Goal: Task Accomplishment & Management: Use online tool/utility

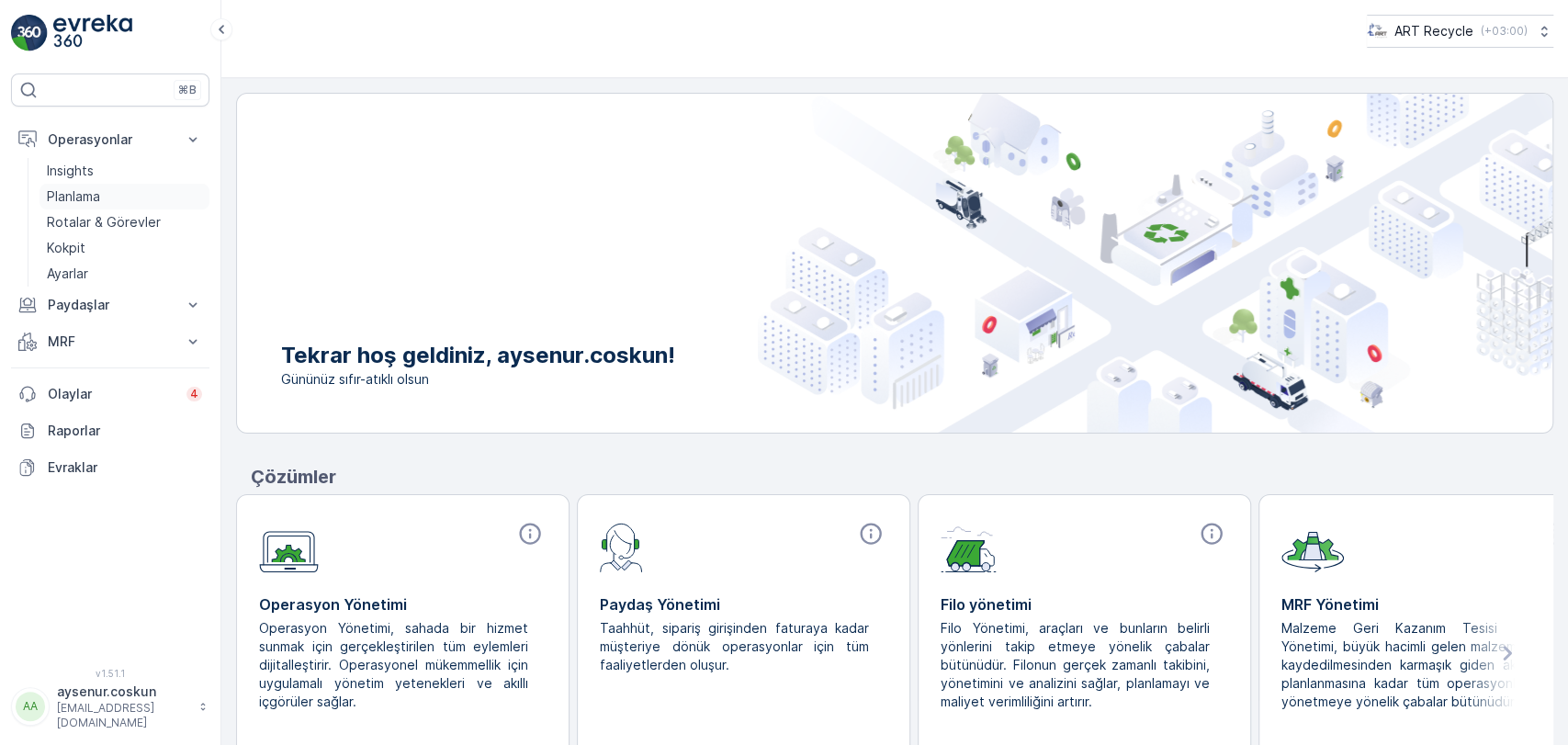
drag, startPoint x: 147, startPoint y: 221, endPoint x: 204, endPoint y: 206, distance: 58.9
click at [147, 222] on p "Rotalar & Görevler" at bounding box center [104, 222] width 113 height 19
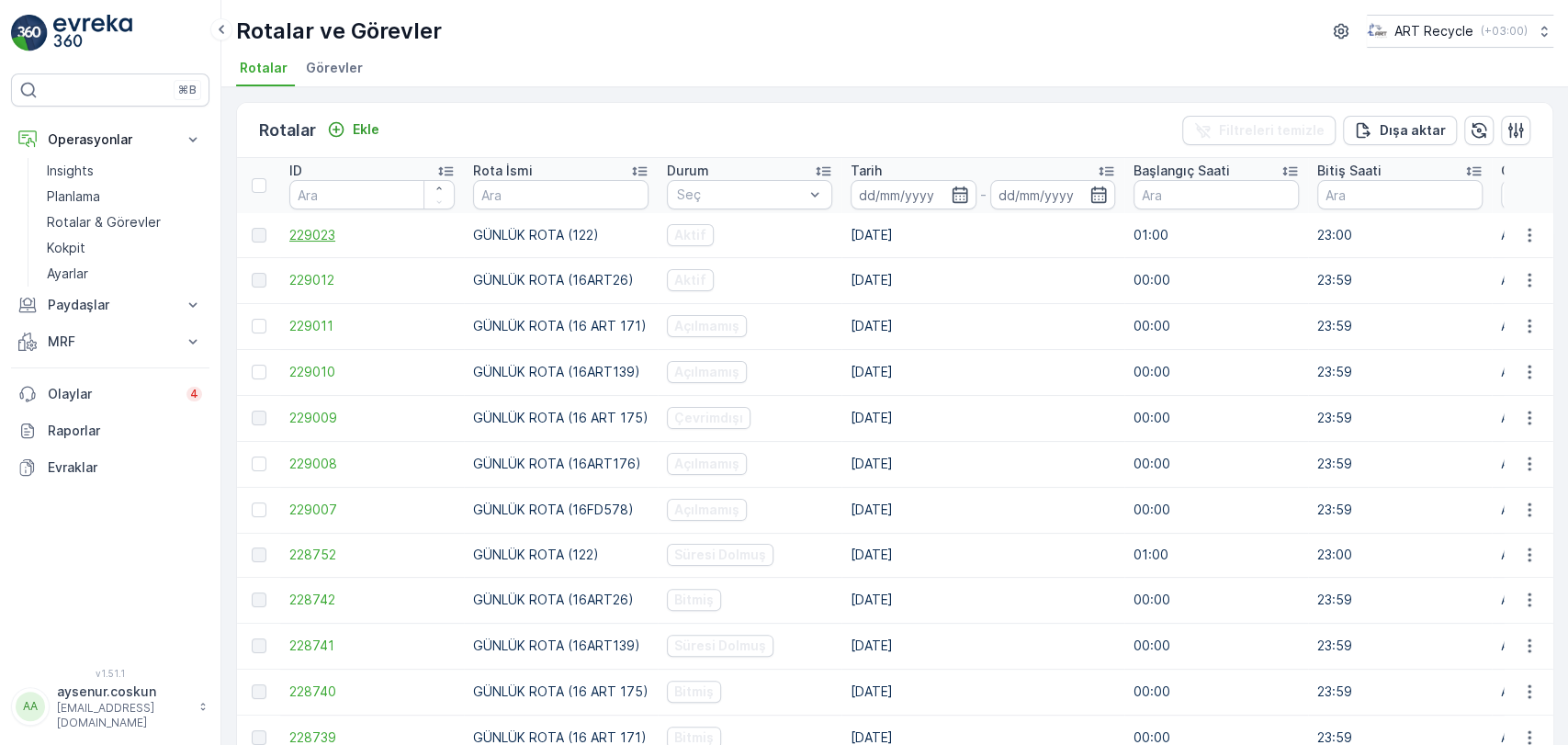
click at [304, 240] on span "229023" at bounding box center [371, 235] width 165 height 19
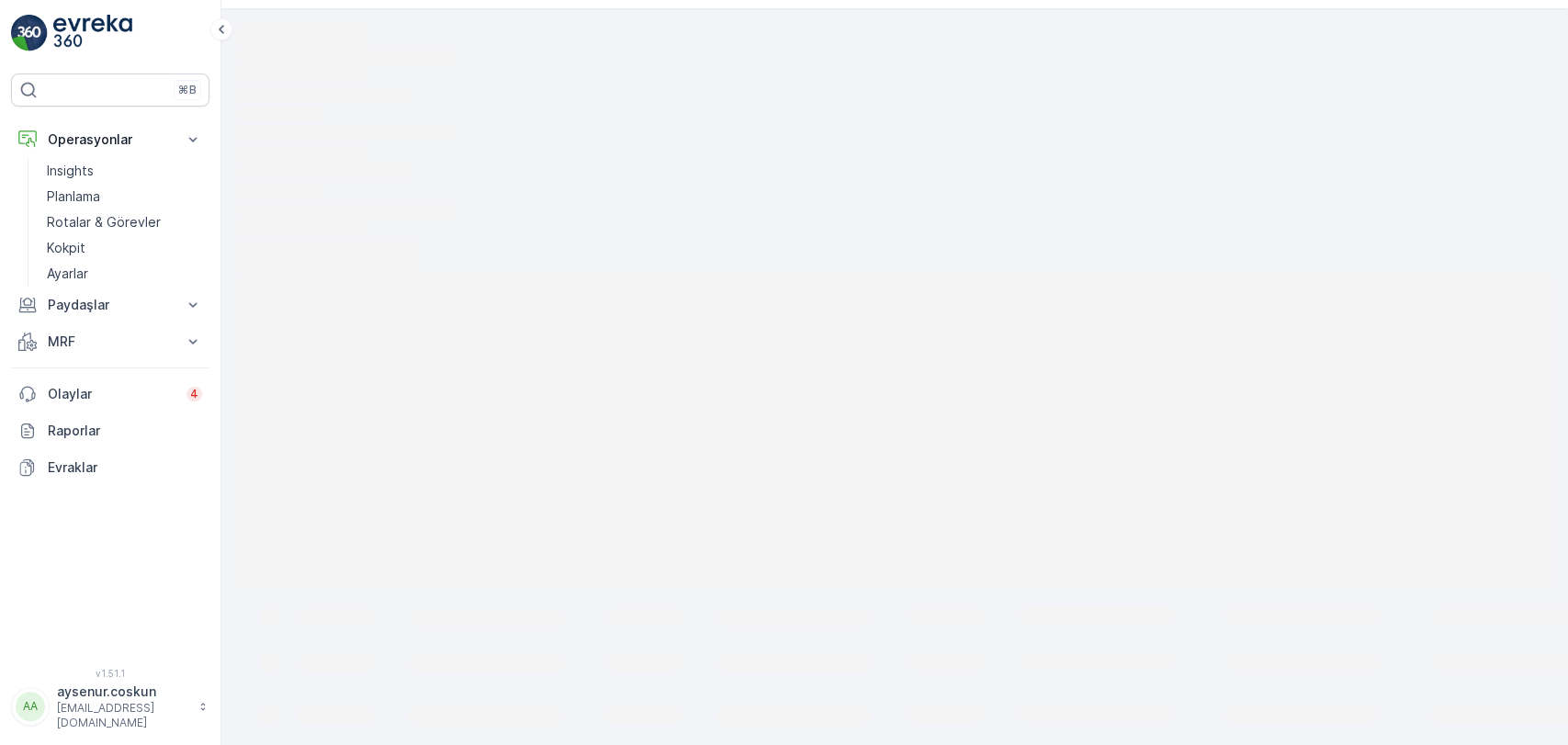
scroll to position [104, 0]
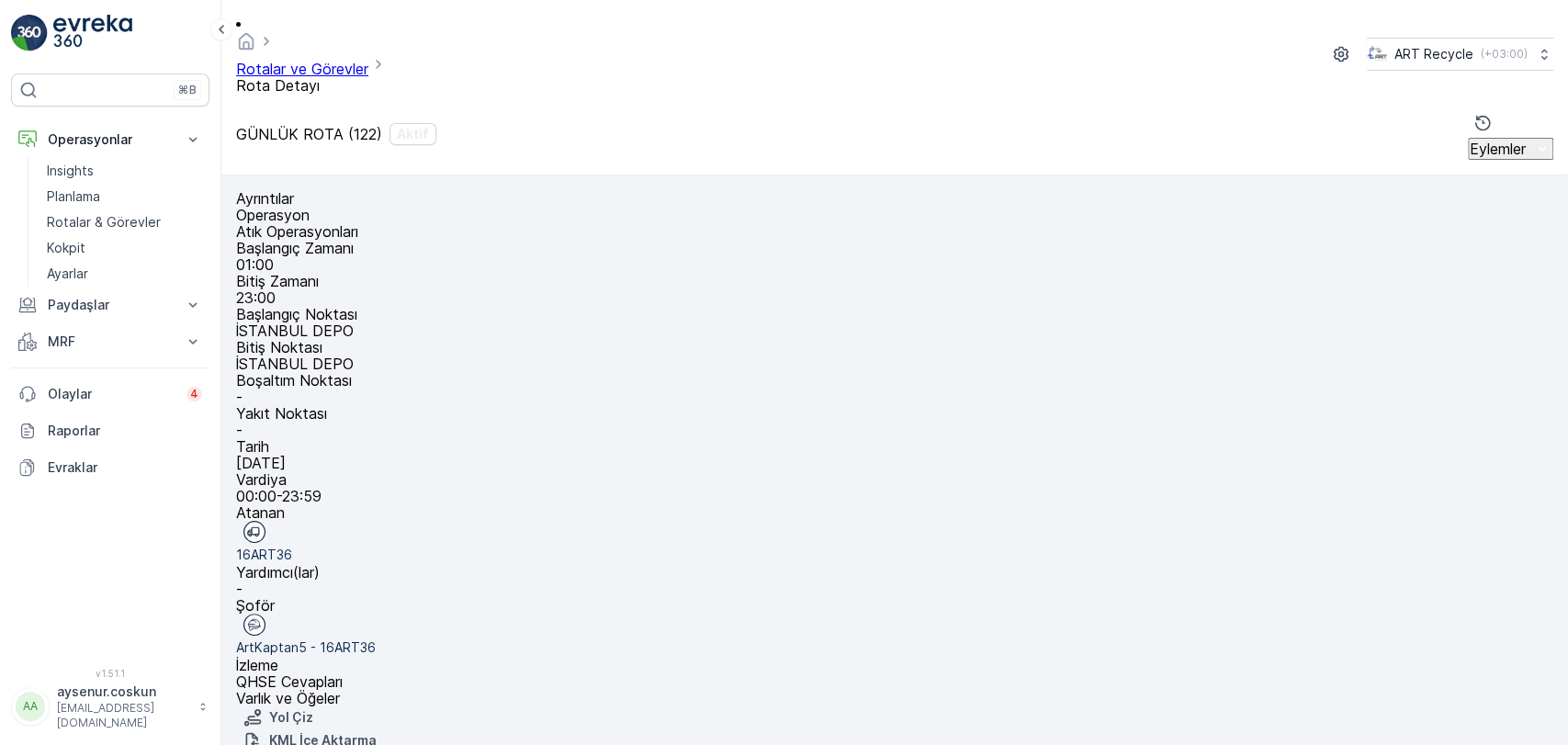
click at [125, 32] on img at bounding box center [92, 33] width 79 height 37
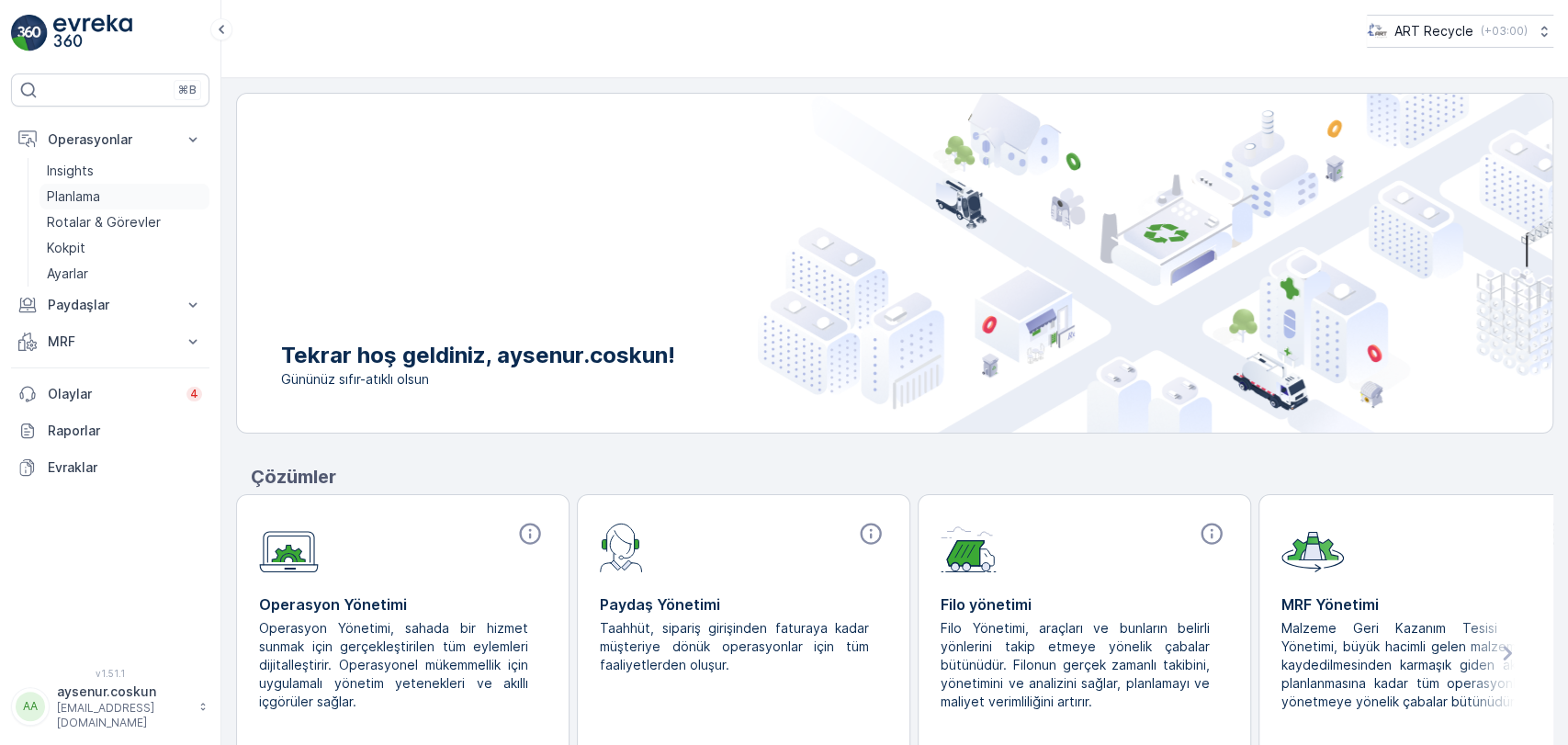
click at [106, 200] on link "Planlama" at bounding box center [124, 197] width 170 height 25
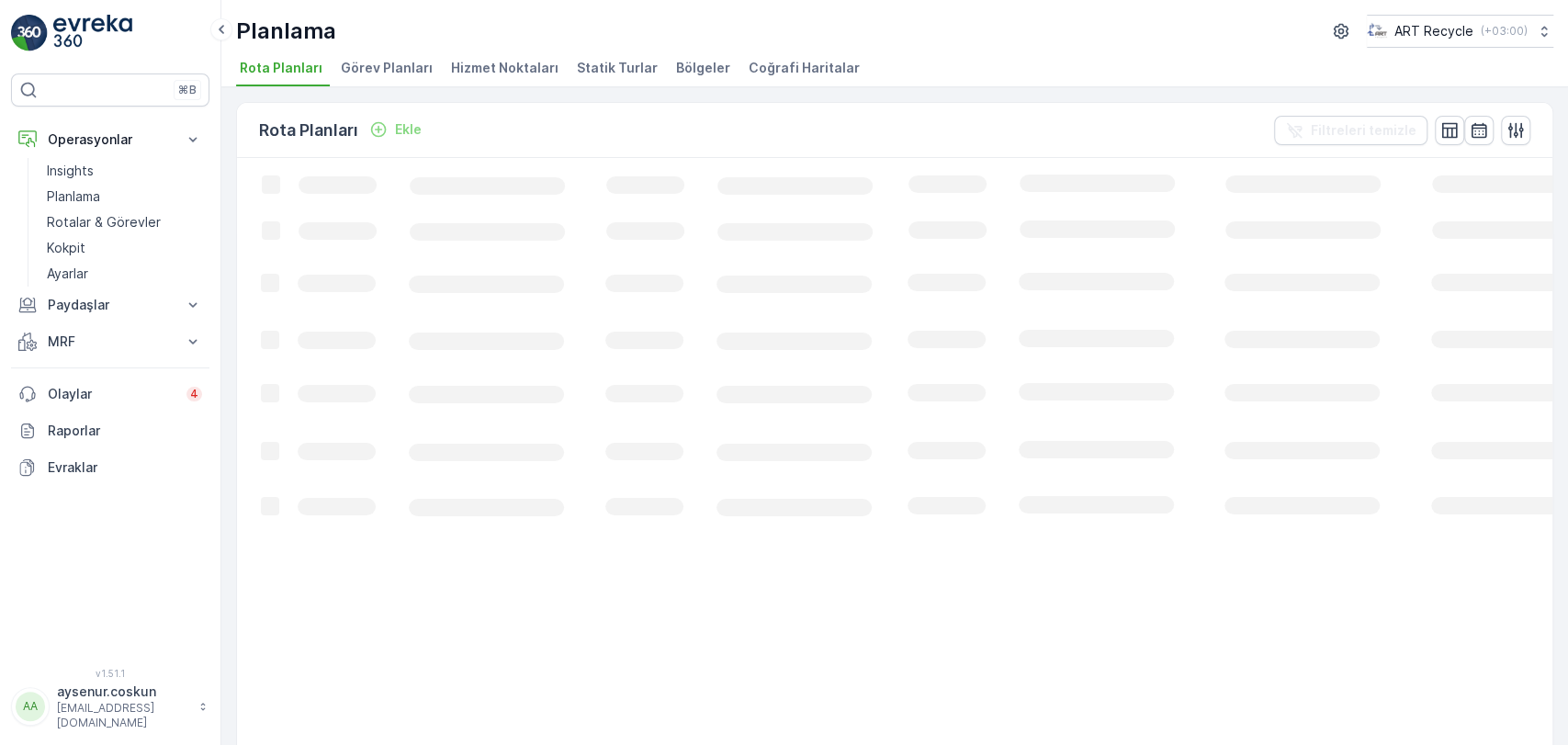
click at [554, 70] on ul "Rota Planları Görev Planları Hizmet Noktaları Statik Turlar Bölgeler Coğrafi Ha…" at bounding box center [887, 70] width 1302 height 31
click at [522, 68] on span "Hizmet Noktaları" at bounding box center [504, 67] width 108 height 19
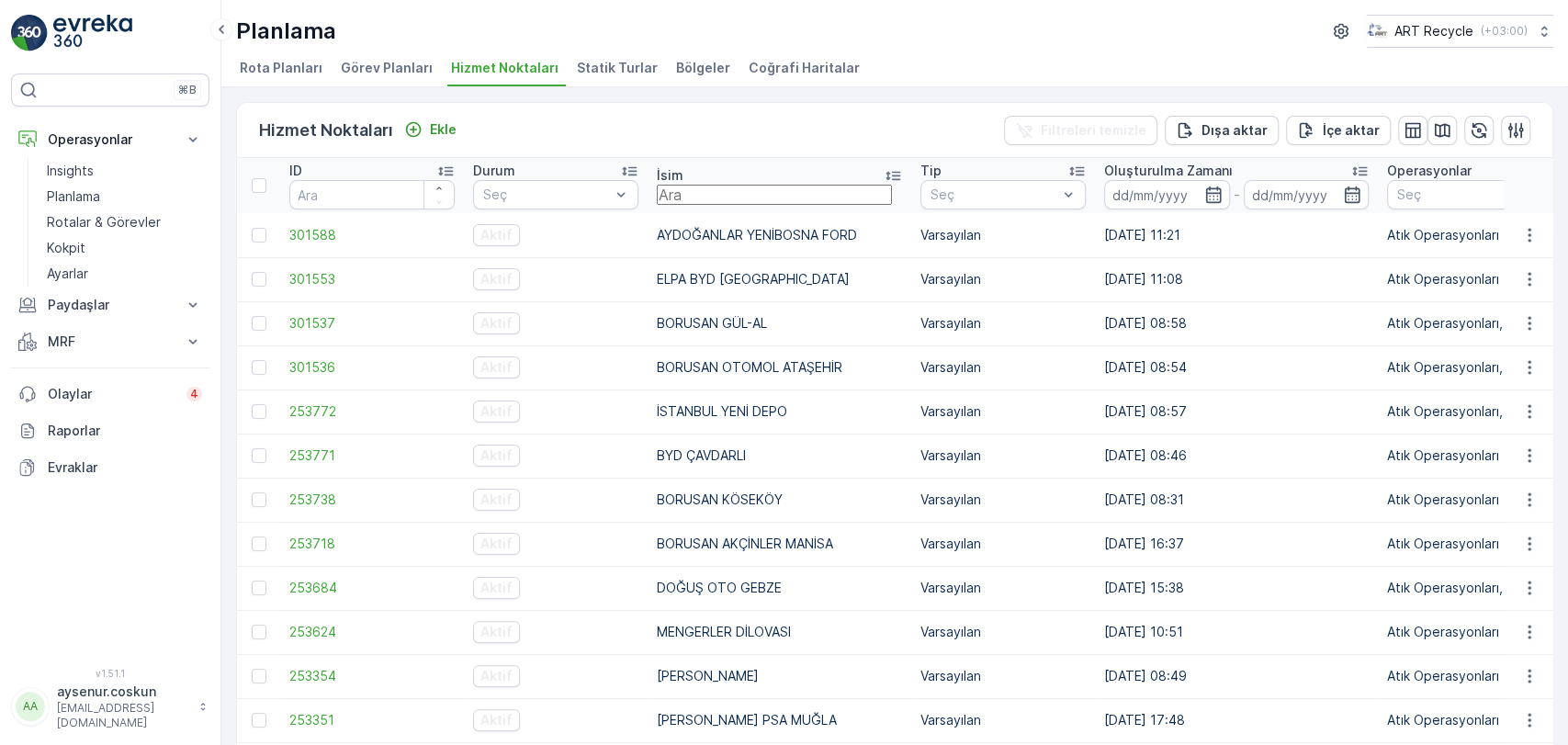
click at [713, 194] on input "text" at bounding box center [774, 195] width 235 height 21
type input "general"
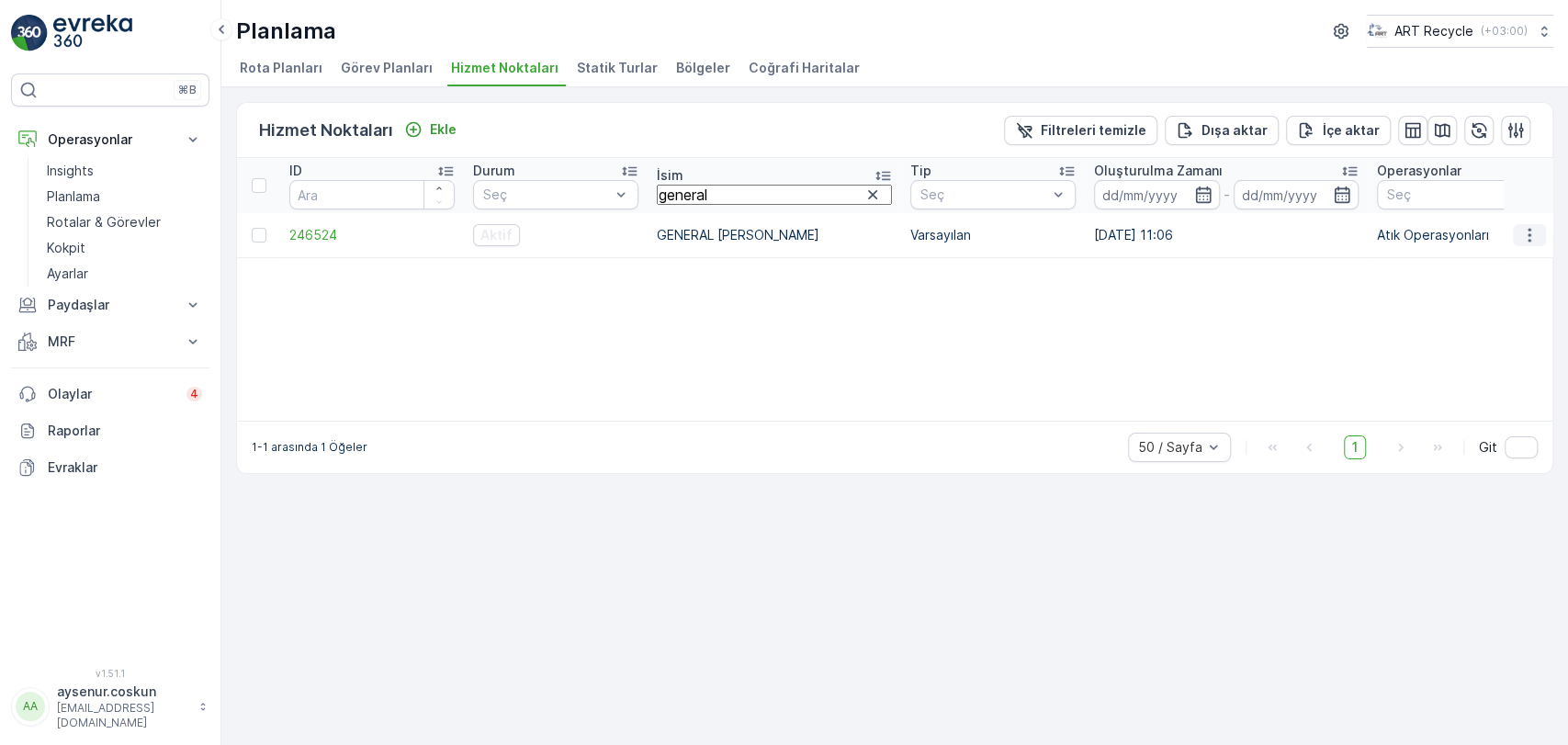
click at [1536, 228] on icon "button" at bounding box center [1529, 235] width 19 height 19
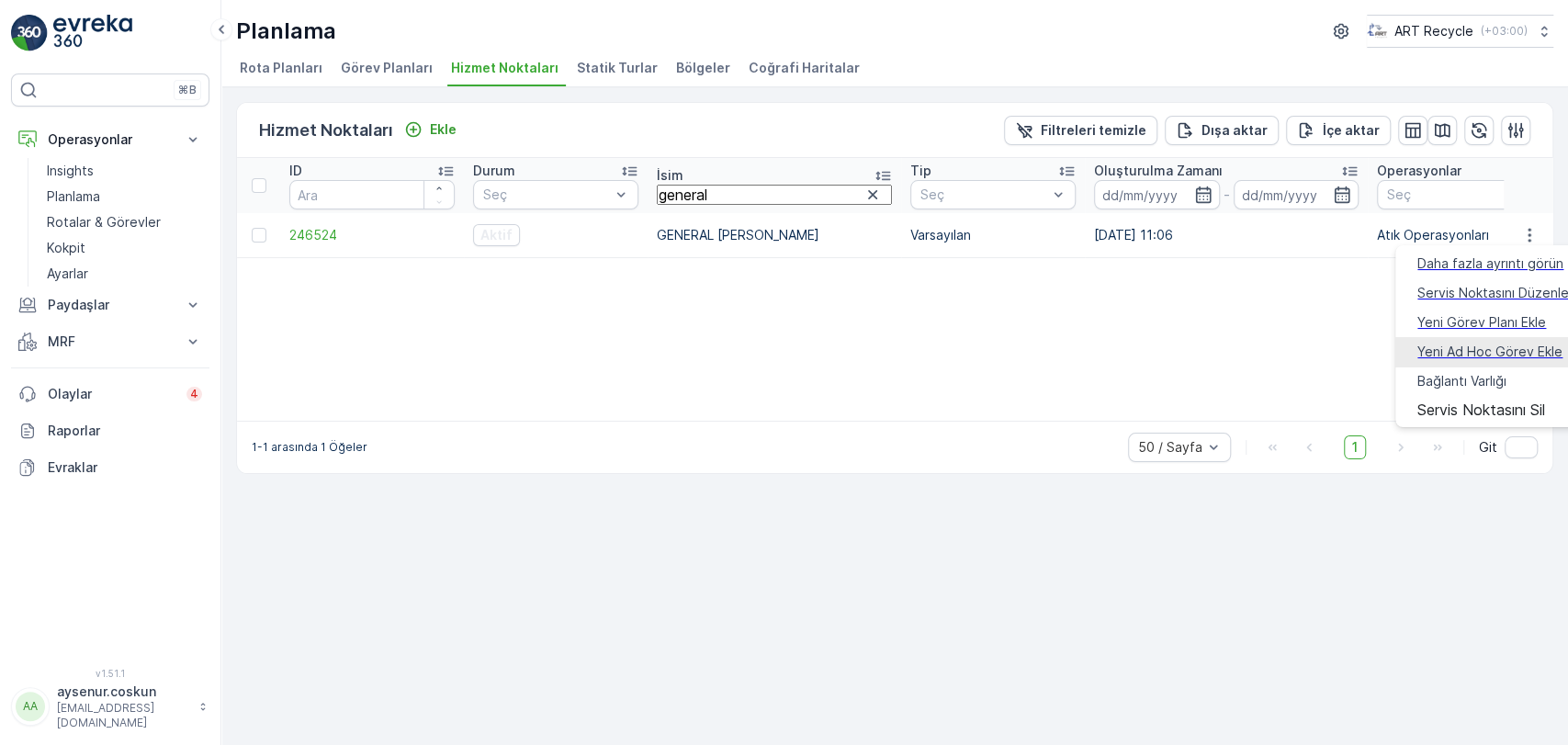
click at [1525, 342] on span "Yeni Ad Hoc Görev Ekle" at bounding box center [1490, 351] width 145 height 19
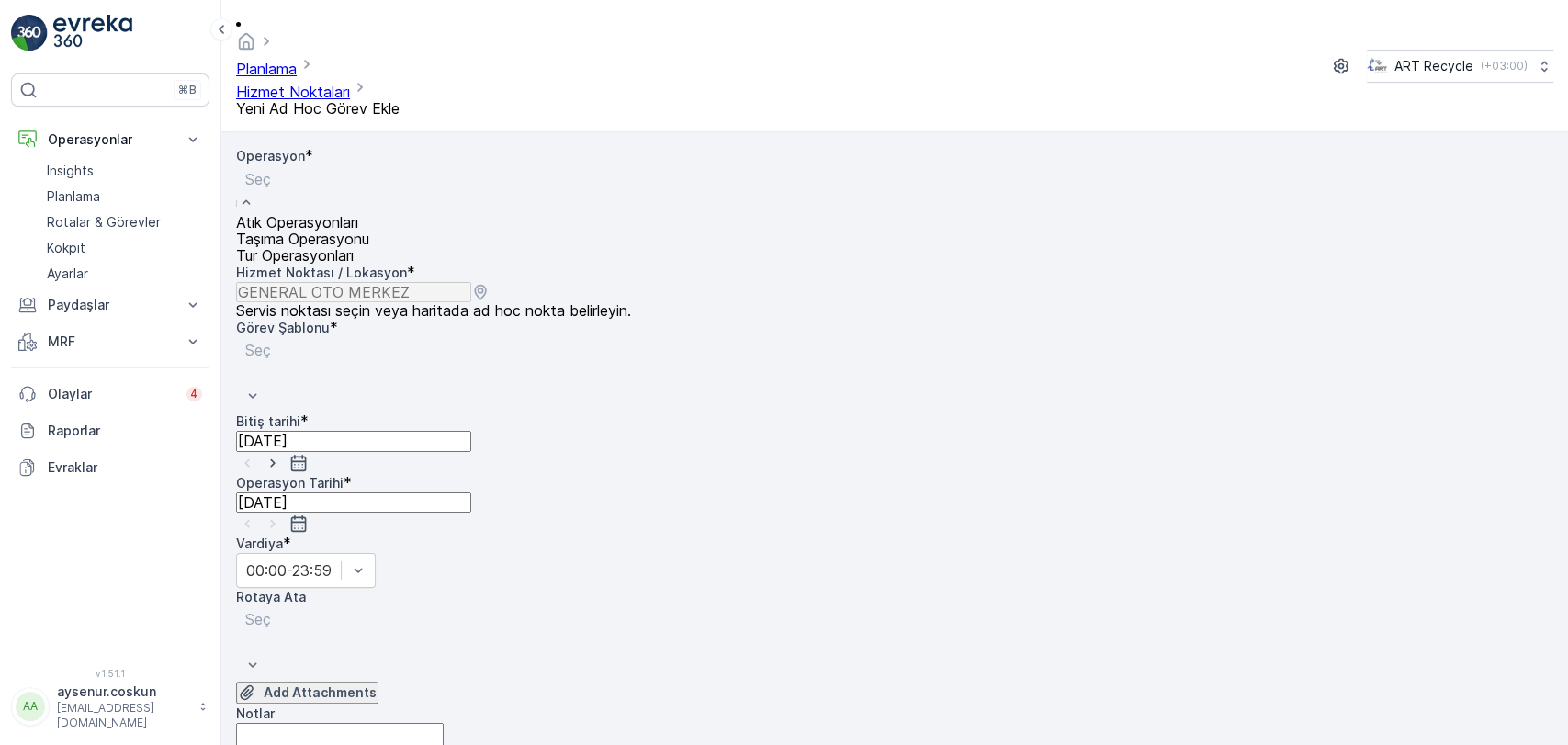
click at [370, 214] on div "Atık Operasyonları" at bounding box center [302, 222] width 133 height 17
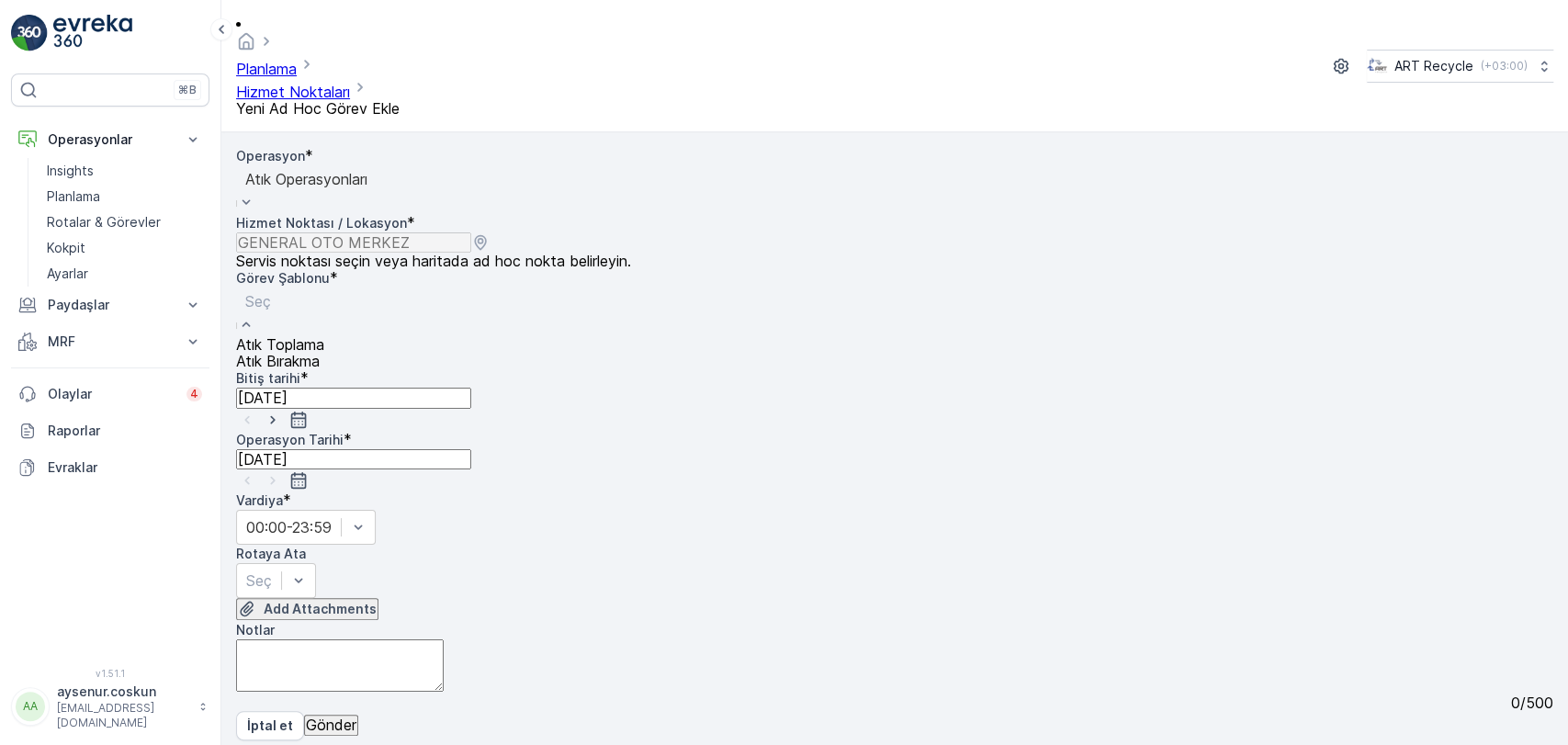
click at [325, 336] on div "Atık Toplama" at bounding box center [280, 344] width 88 height 17
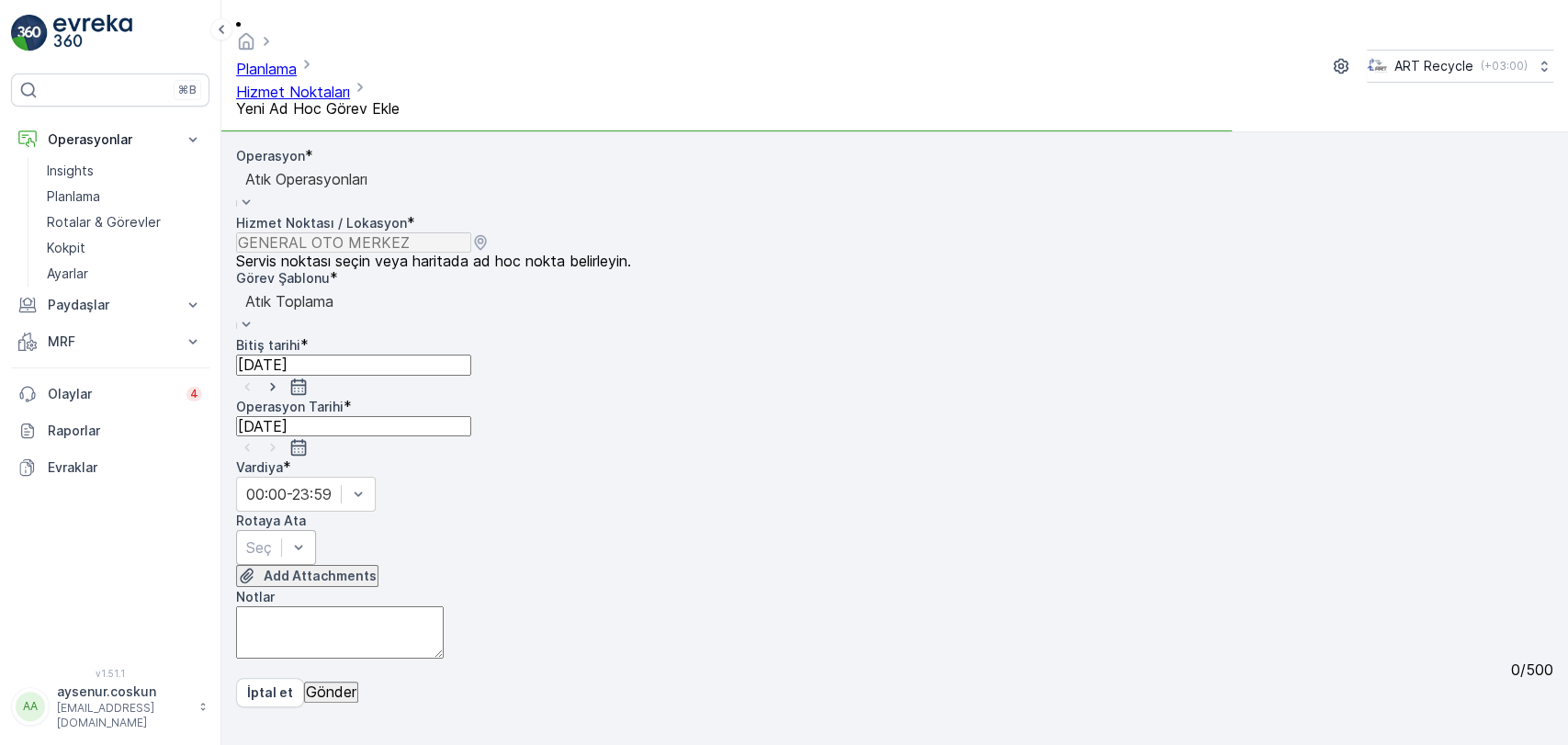
click at [316, 530] on div "Seç" at bounding box center [276, 548] width 80 height 35
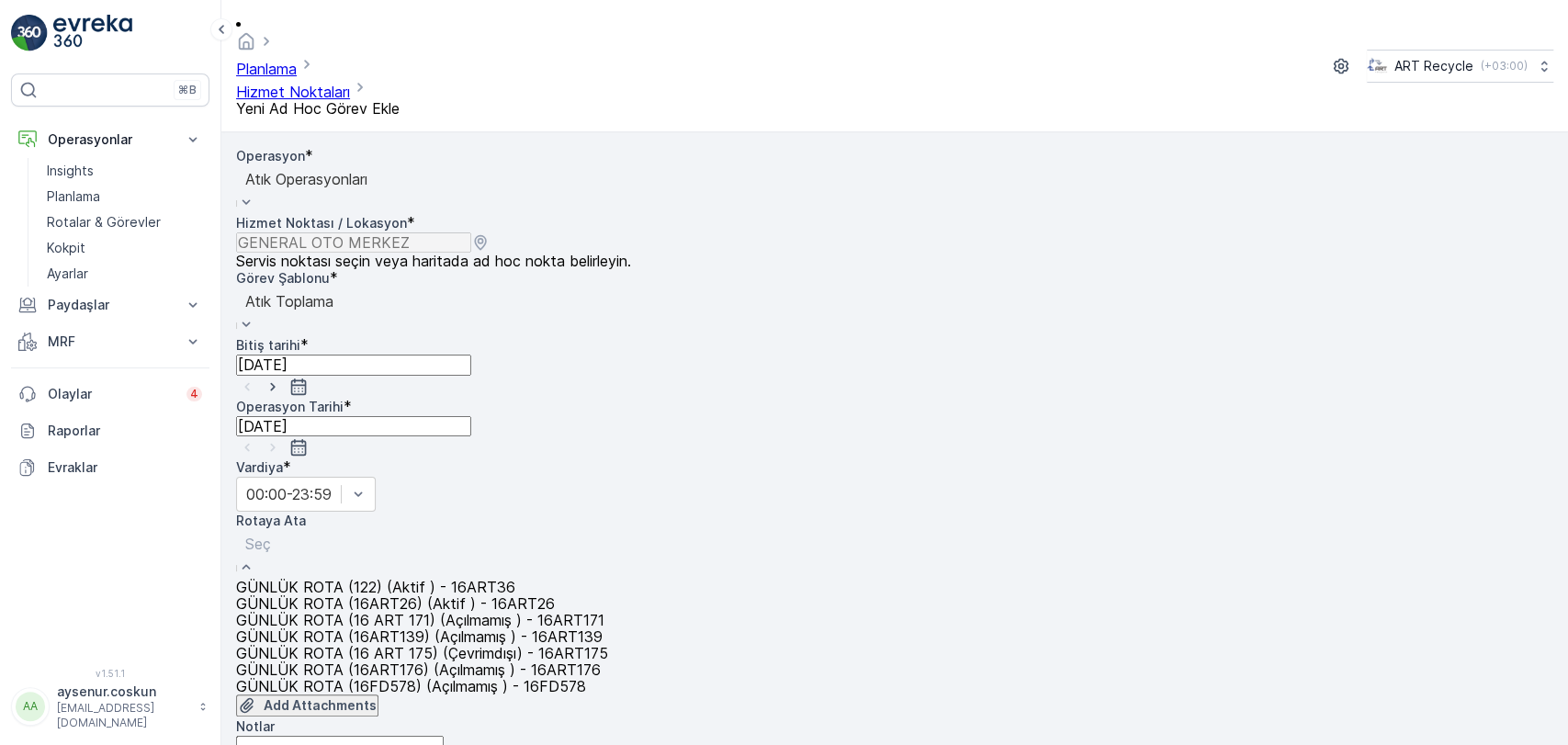
click at [467, 579] on div "GÜNLÜK ROTA (122) (Aktif ) - 16ART36" at bounding box center [421, 587] width 371 height 17
